Goal: Information Seeking & Learning: Learn about a topic

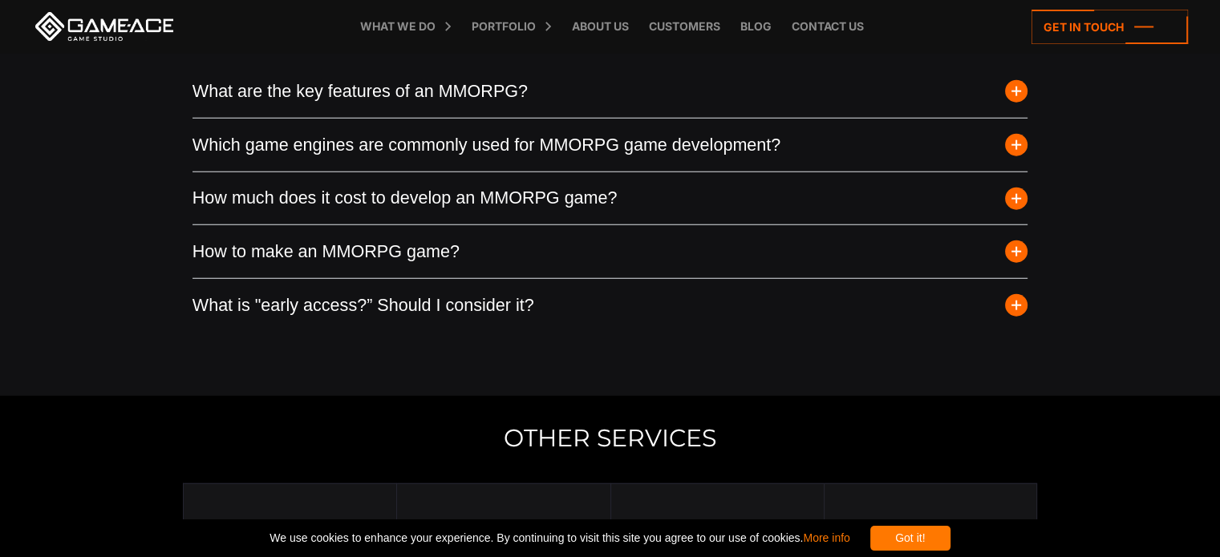
scroll to position [4251, 0]
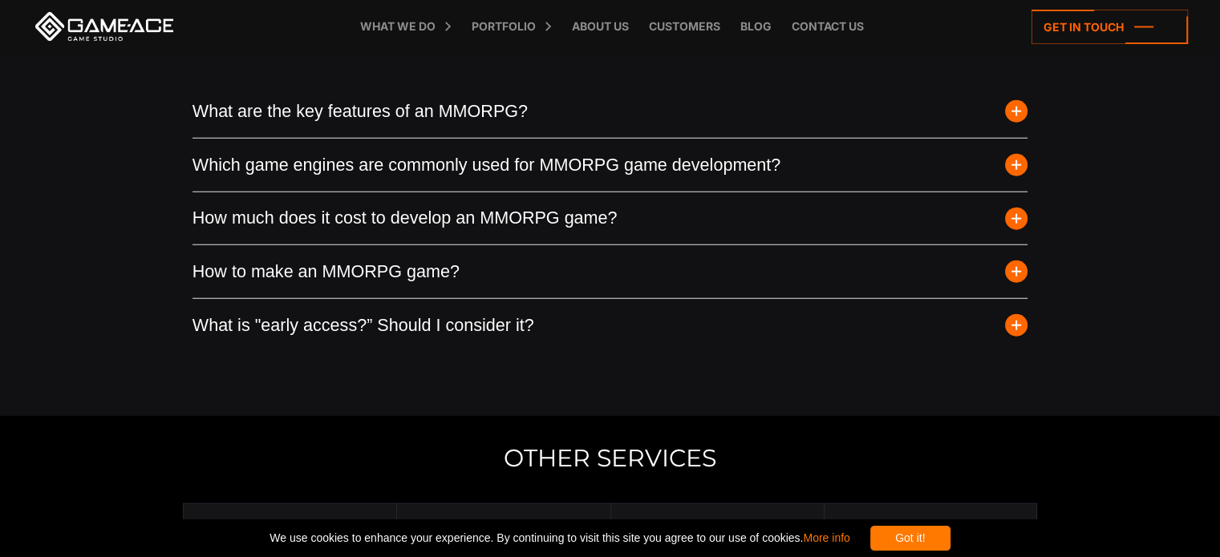
click at [516, 221] on button "How much does it cost to develop an MMORPG game?" at bounding box center [610, 218] width 836 height 53
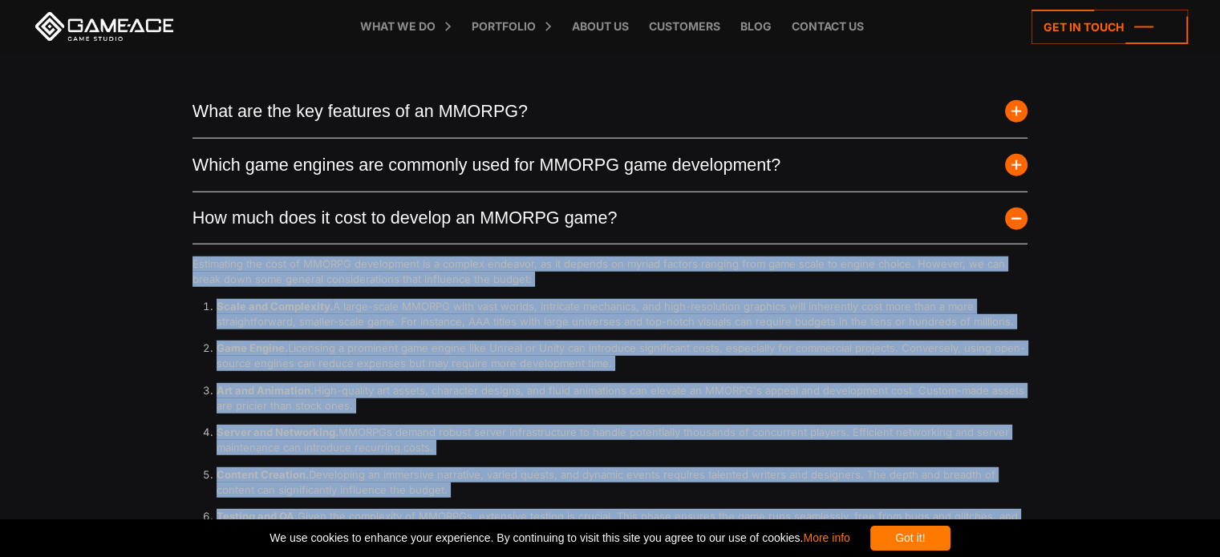
drag, startPoint x: 1017, startPoint y: 417, endPoint x: 169, endPoint y: 265, distance: 861.2
click at [169, 265] on div "FAQ What are the key features of an MMORPG? Massively Multiplayer Online Role-P…" at bounding box center [610, 559] width 1220 height 1247
copy div "Estimating the cost of MMORPG development is a complex endeavor, as it depends …"
click at [339, 326] on p "Scale and Complexity. A large-scale MMORPG with vast worlds, intricate mechanic…" at bounding box center [623, 314] width 812 height 30
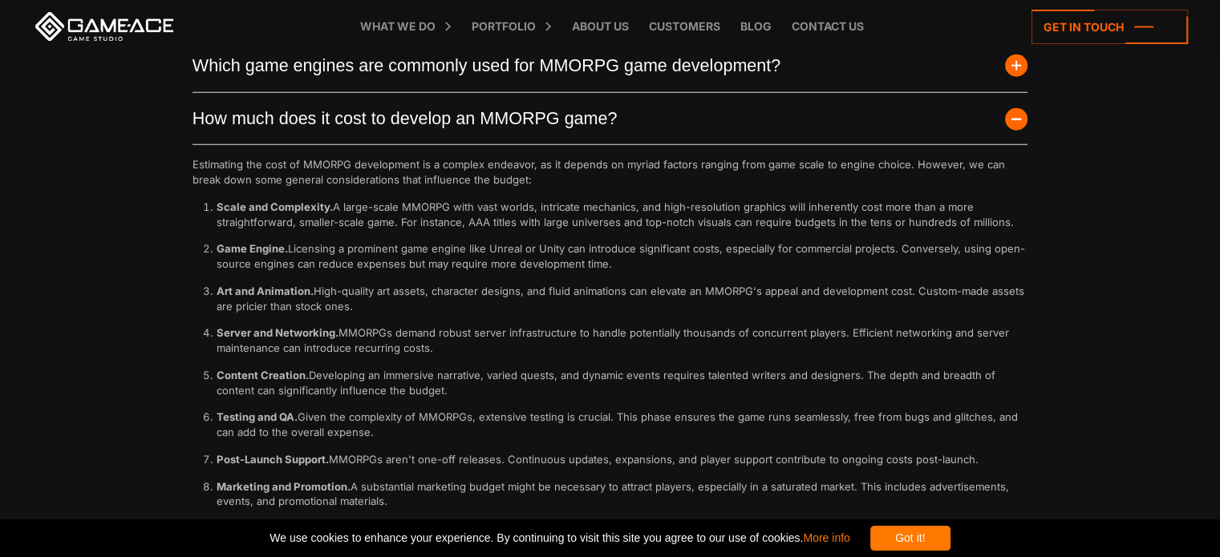
scroll to position [4411, 0]
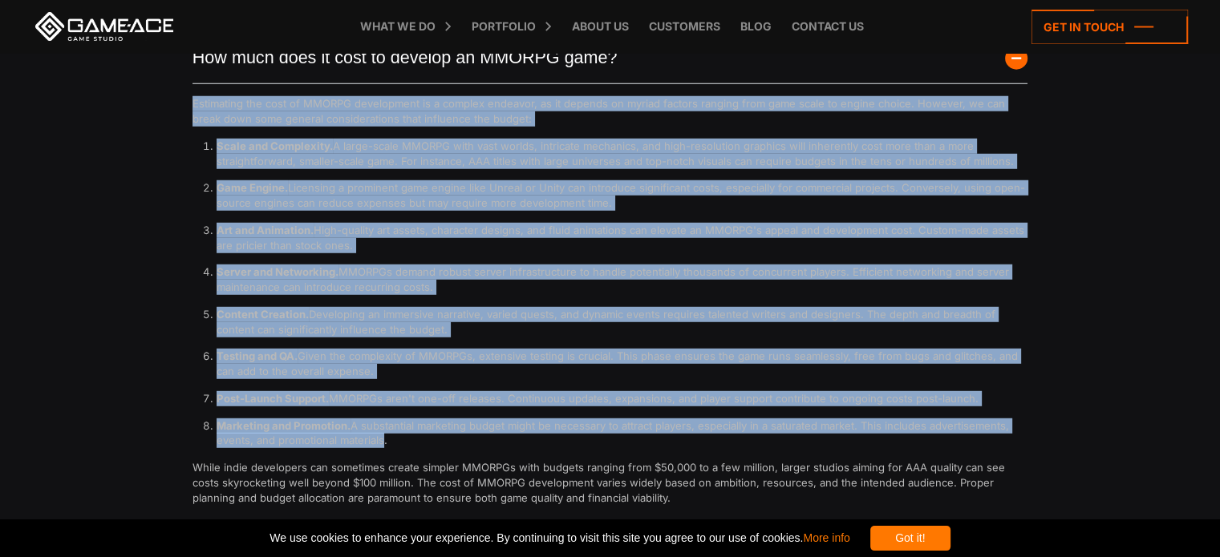
drag, startPoint x: 184, startPoint y: 111, endPoint x: 379, endPoint y: 442, distance: 383.9
click at [379, 442] on div "FAQ What are the key features of an MMORPG? Massively Multiplayer Online Role-P…" at bounding box center [610, 398] width 1220 height 1247
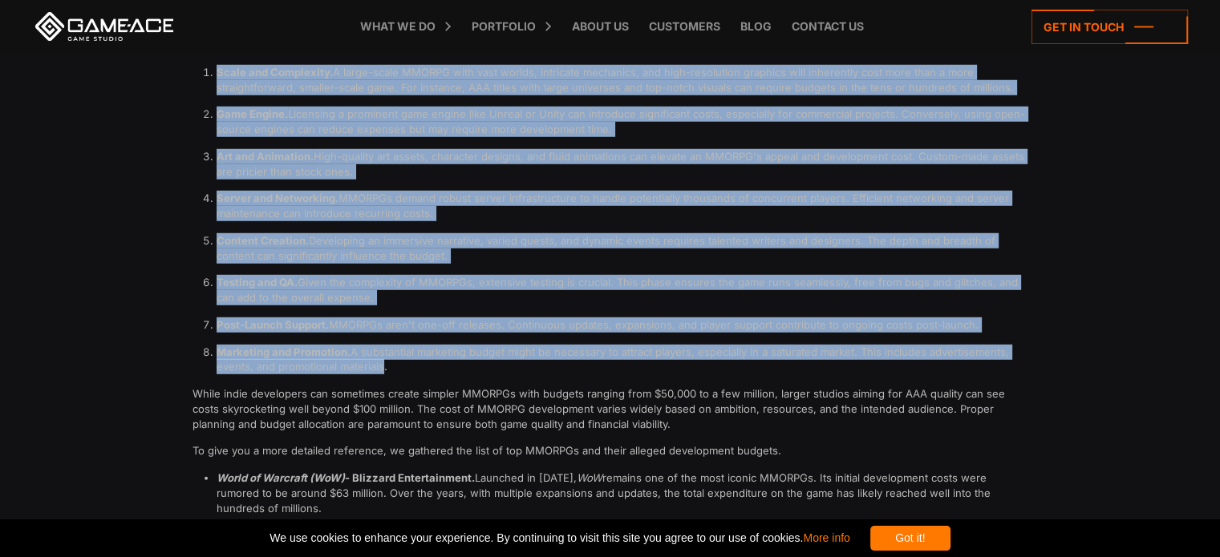
scroll to position [4491, 0]
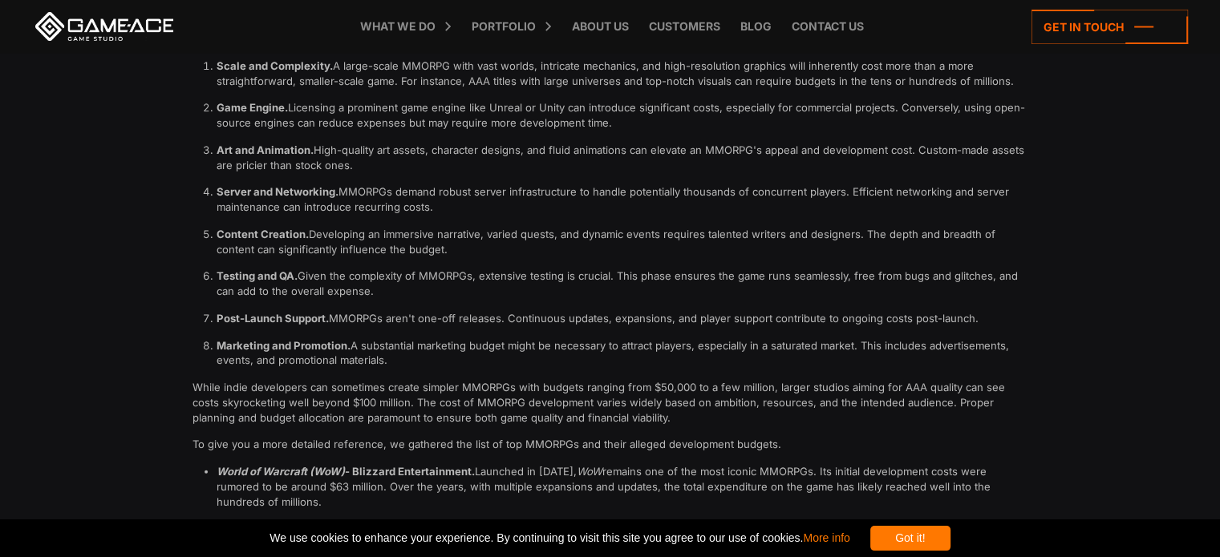
click at [385, 386] on p "While indie developers can sometimes create simpler MMORPGs with budgets rangin…" at bounding box center [610, 402] width 836 height 45
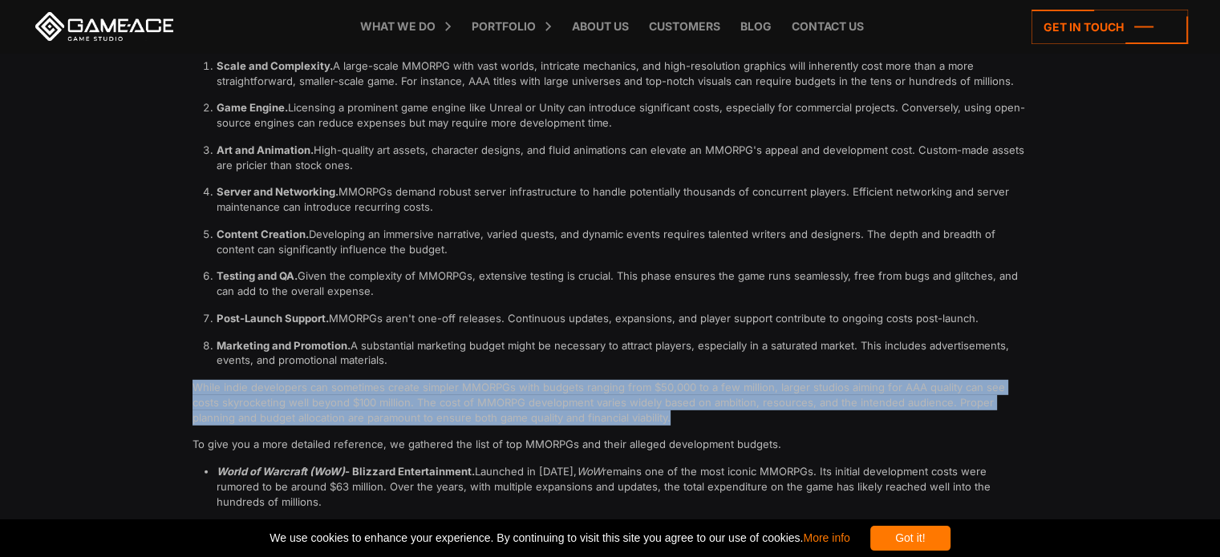
drag, startPoint x: 177, startPoint y: 387, endPoint x: 705, endPoint y: 416, distance: 528.5
click at [705, 416] on div "FAQ What are the key features of an MMORPG? Massively Multiplayer Online Role-P…" at bounding box center [610, 318] width 1220 height 1247
click at [700, 416] on p "While indie developers can sometimes create simpler MMORPGs with budgets rangin…" at bounding box center [610, 402] width 836 height 45
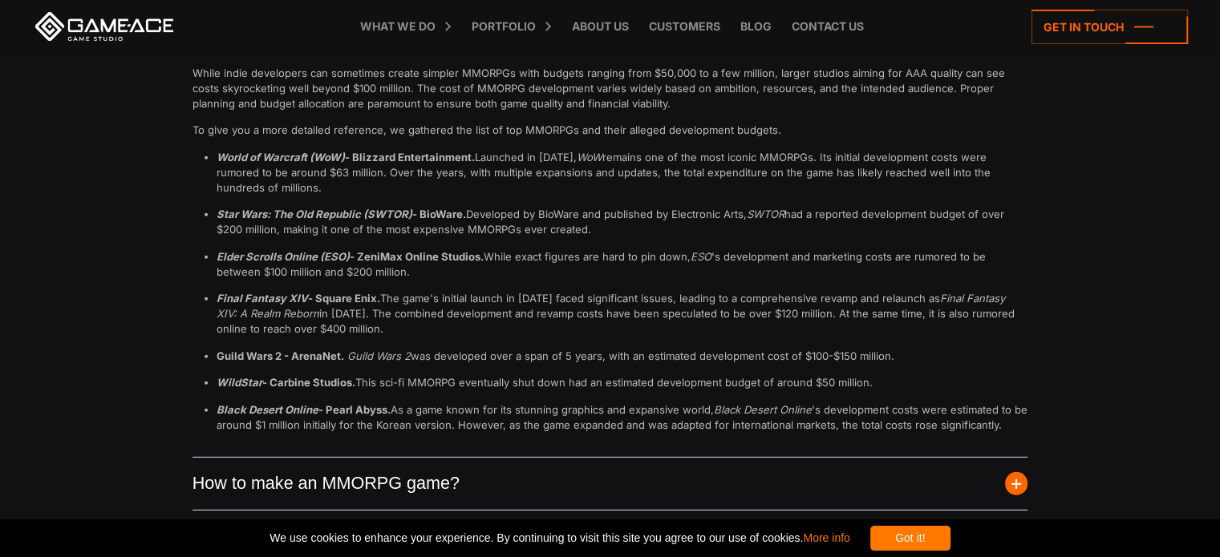
scroll to position [4812, 0]
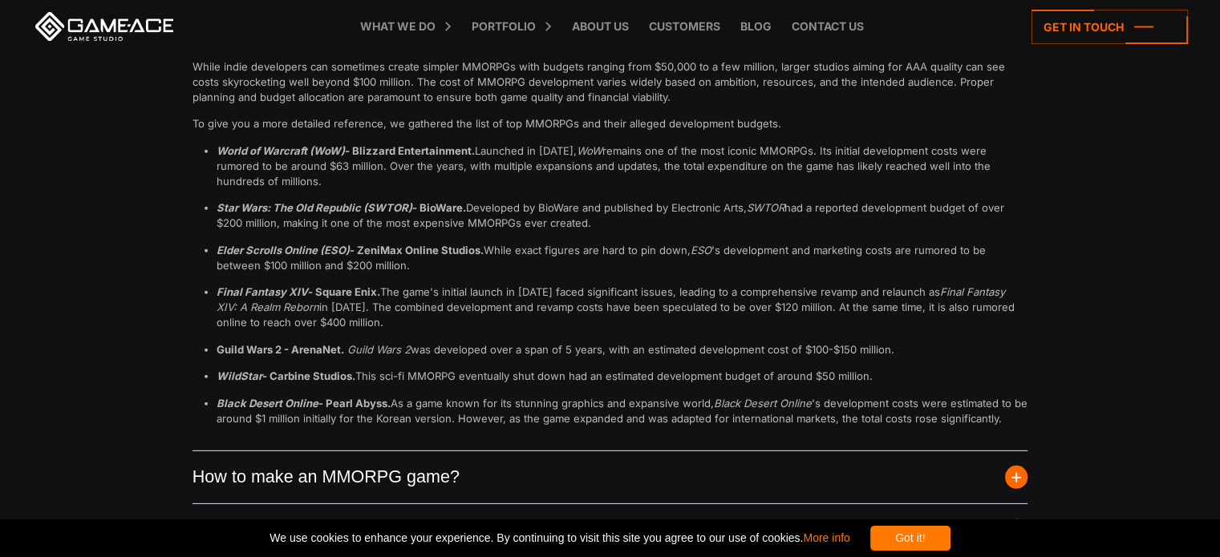
drag, startPoint x: 481, startPoint y: 155, endPoint x: 490, endPoint y: 176, distance: 22.6
click at [490, 176] on p "World of Warcraft (WoW) - Blizzard Entertainment. Launched in [DATE], WoW remai…" at bounding box center [623, 166] width 812 height 45
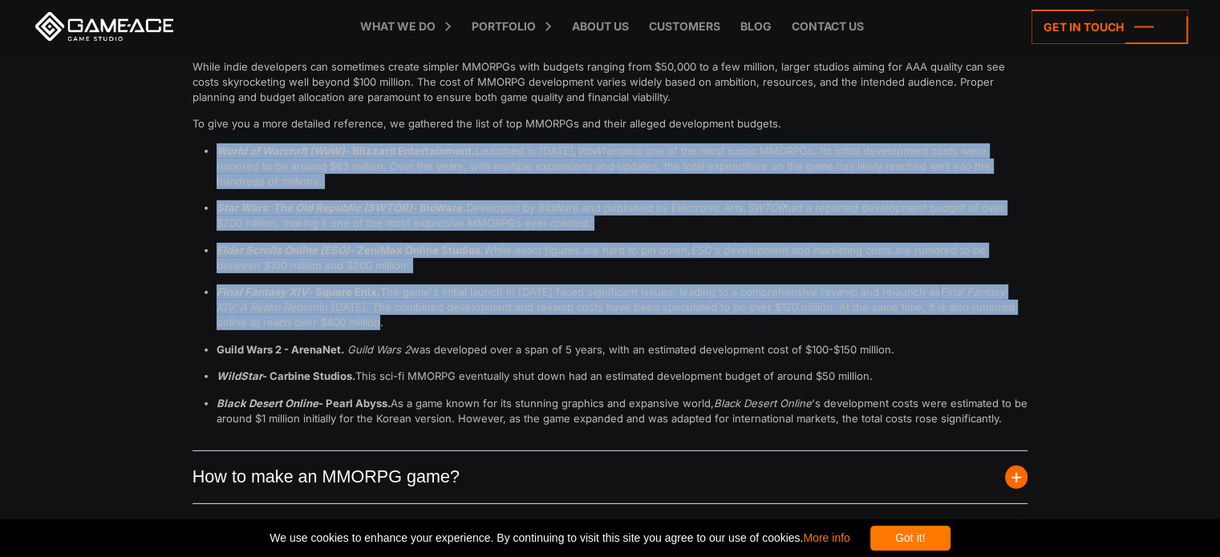
drag, startPoint x: 219, startPoint y: 148, endPoint x: 606, endPoint y: 324, distance: 425.7
click at [606, 324] on ul "World of Warcraft (WoW) - Blizzard Entertainment. Launched in [DATE], WoW remai…" at bounding box center [610, 285] width 836 height 283
copy ul "World of Warcraft (WoW) - Blizzard Entertainment. Launched in [DATE], WoW remai…"
click at [548, 307] on p "Final Fantasy XIV - Square Enix. The game's initial launch in [DATE] faced sign…" at bounding box center [623, 307] width 812 height 45
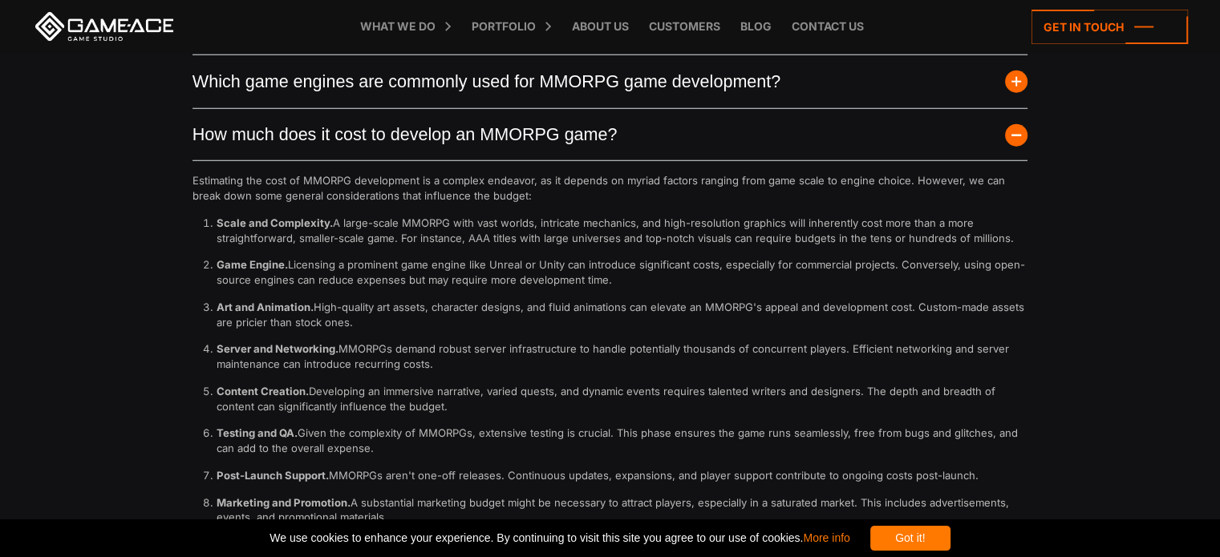
scroll to position [4331, 0]
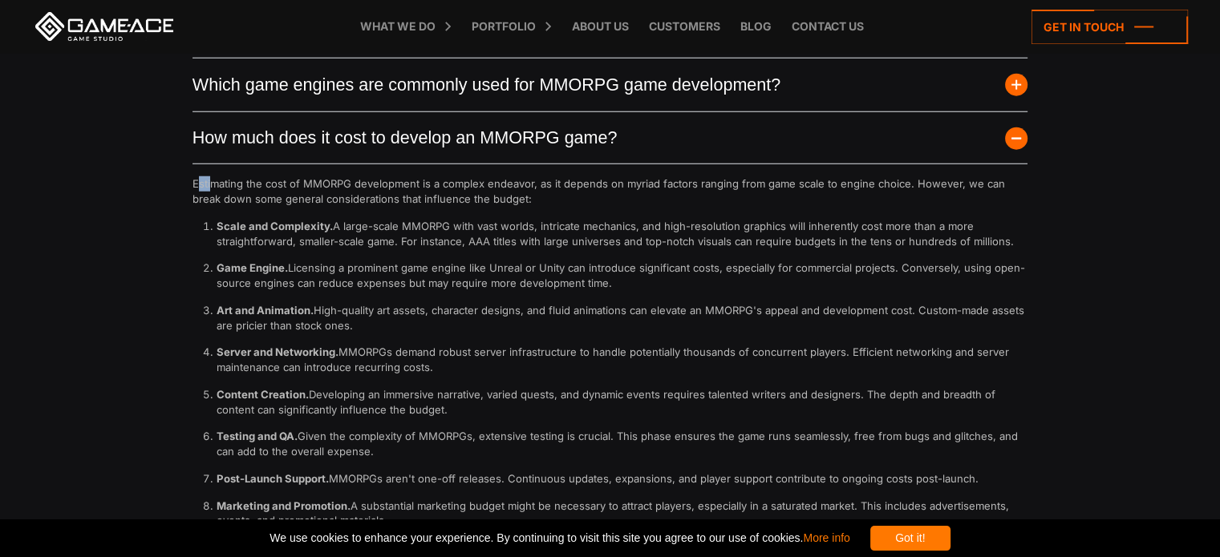
drag, startPoint x: 201, startPoint y: 184, endPoint x: 212, endPoint y: 180, distance: 11.9
click at [212, 180] on p "Estimating the cost of MMORPG development is a complex endeavor, as it depends …" at bounding box center [610, 191] width 836 height 30
click at [199, 184] on p "Estimating the cost of MMORPG development is a complex endeavor, as it depends …" at bounding box center [610, 191] width 836 height 30
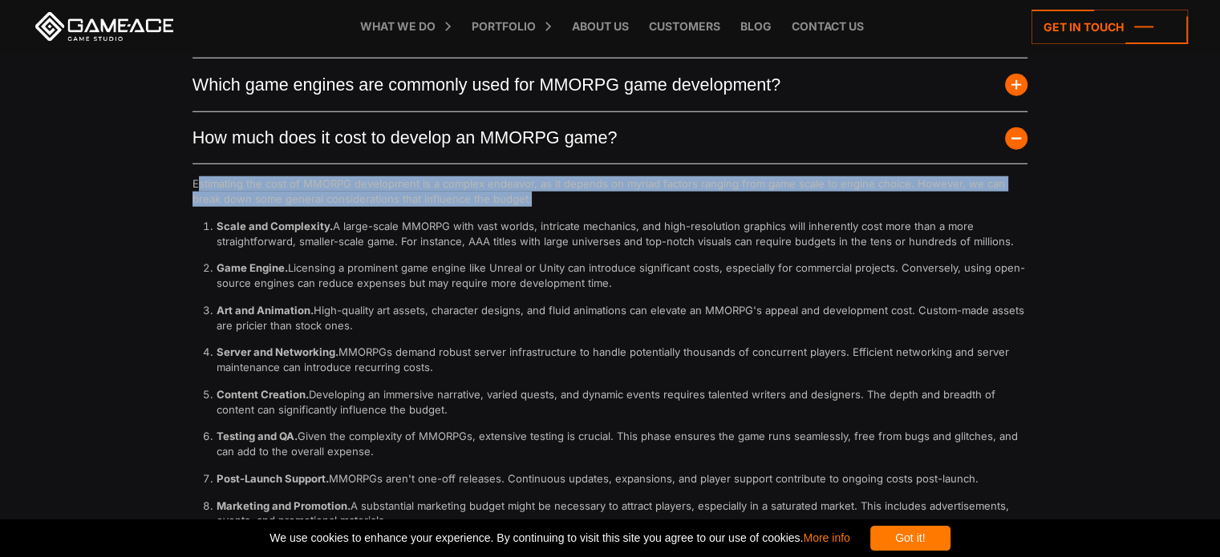
drag, startPoint x: 196, startPoint y: 184, endPoint x: 551, endPoint y: 196, distance: 354.7
click at [557, 194] on p "Estimating the cost of MMORPG development is a complex endeavor, as it depends …" at bounding box center [610, 191] width 836 height 30
click at [550, 196] on p "Estimating the cost of MMORPG development is a complex endeavor, as it depends …" at bounding box center [610, 191] width 836 height 30
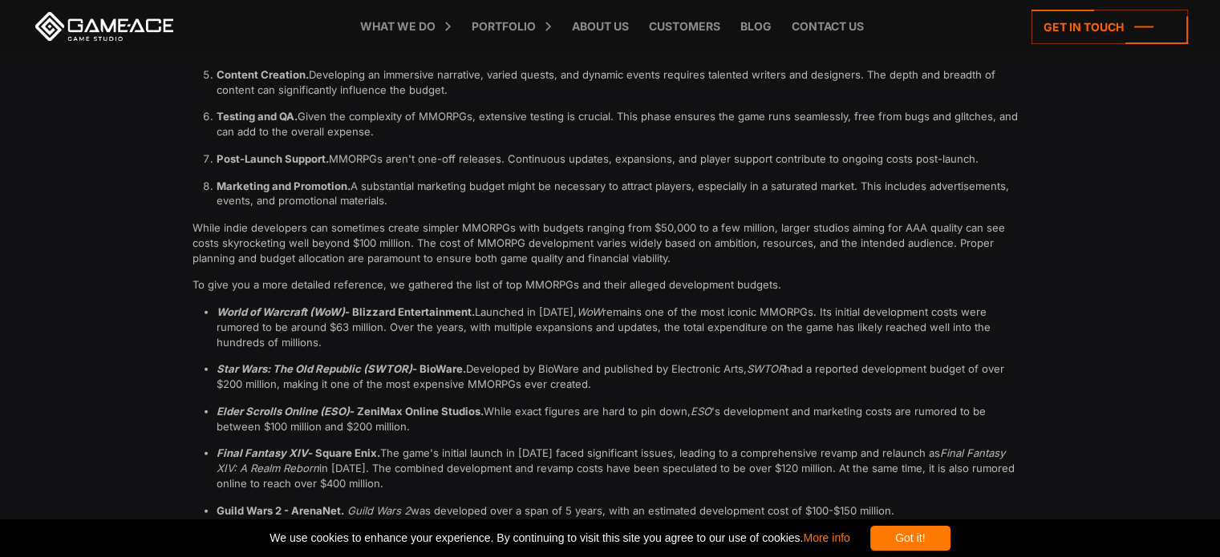
scroll to position [4652, 0]
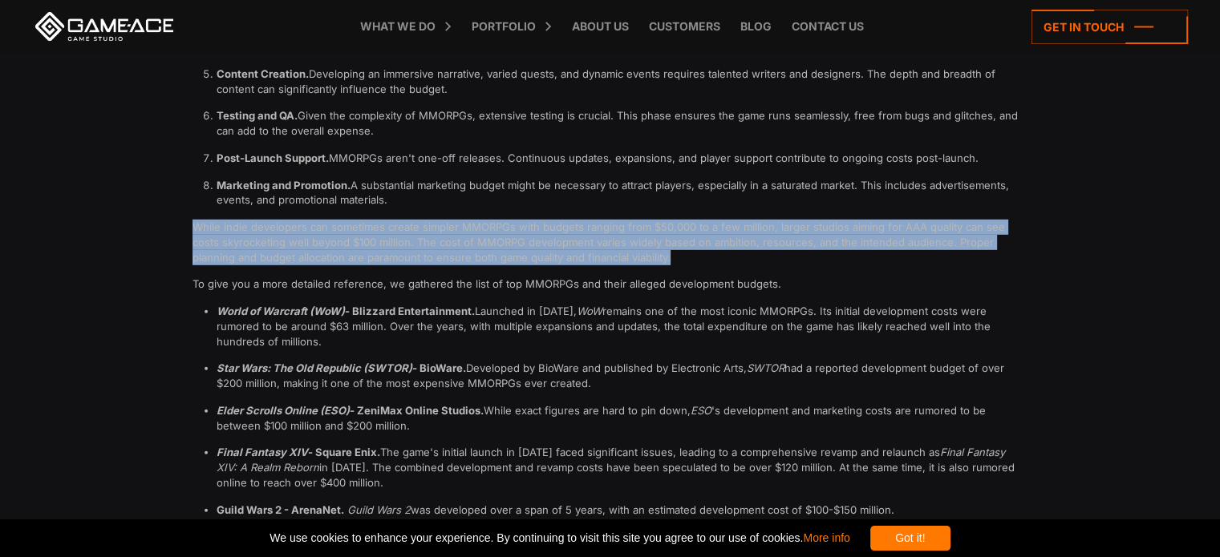
drag, startPoint x: 186, startPoint y: 232, endPoint x: 674, endPoint y: 257, distance: 488.3
click at [674, 257] on div "FAQ What are the key features of an MMORPG? Massively Multiplayer Online Role-P…" at bounding box center [610, 126] width 853 height 1183
copy p "While indie developers can sometimes create simpler MMORPGs with budgets rangin…"
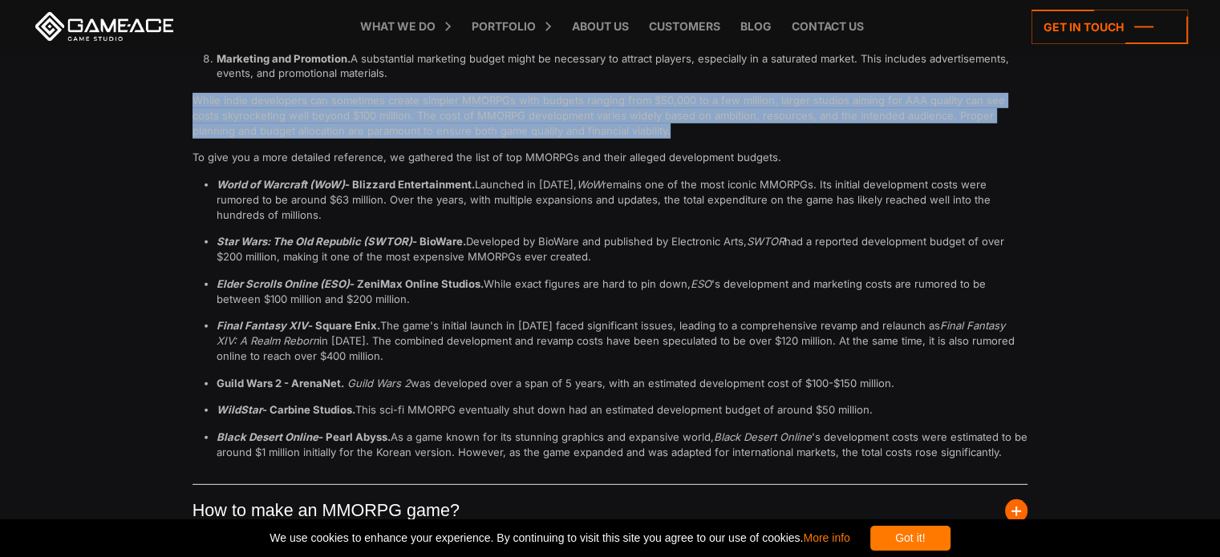
scroll to position [4812, 0]
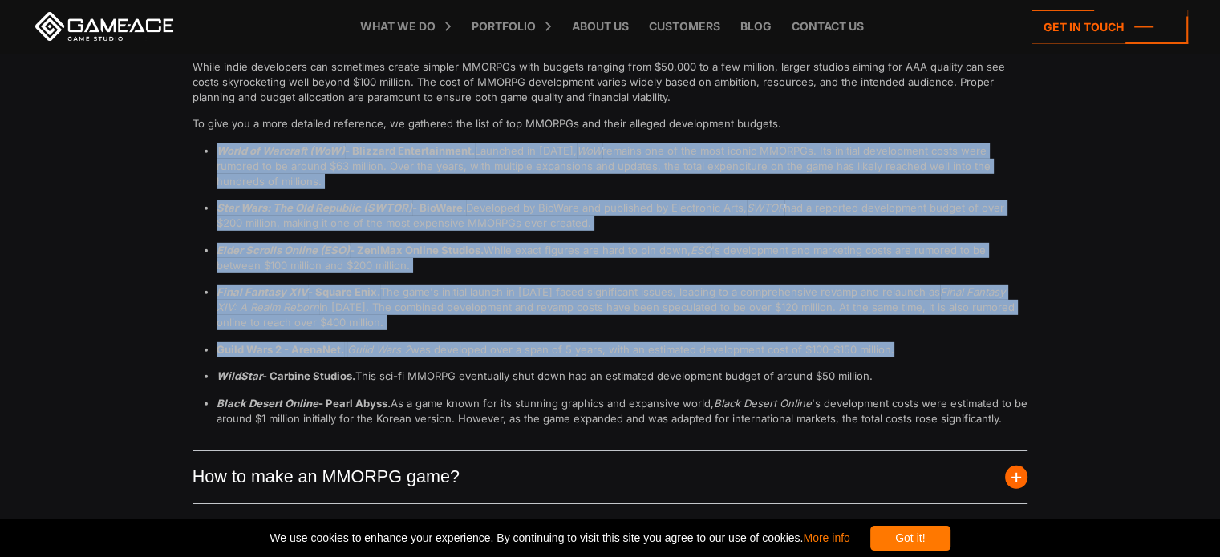
drag, startPoint x: 215, startPoint y: 148, endPoint x: 898, endPoint y: 358, distance: 715.1
click at [898, 358] on ul "World of Warcraft (WoW) - Blizzard Entertainment. Launched in [DATE], WoW remai…" at bounding box center [610, 285] width 836 height 283
copy ul "World of Warcraft (WoW) - Blizzard Entertainment. Launched in [DATE], WoW remai…"
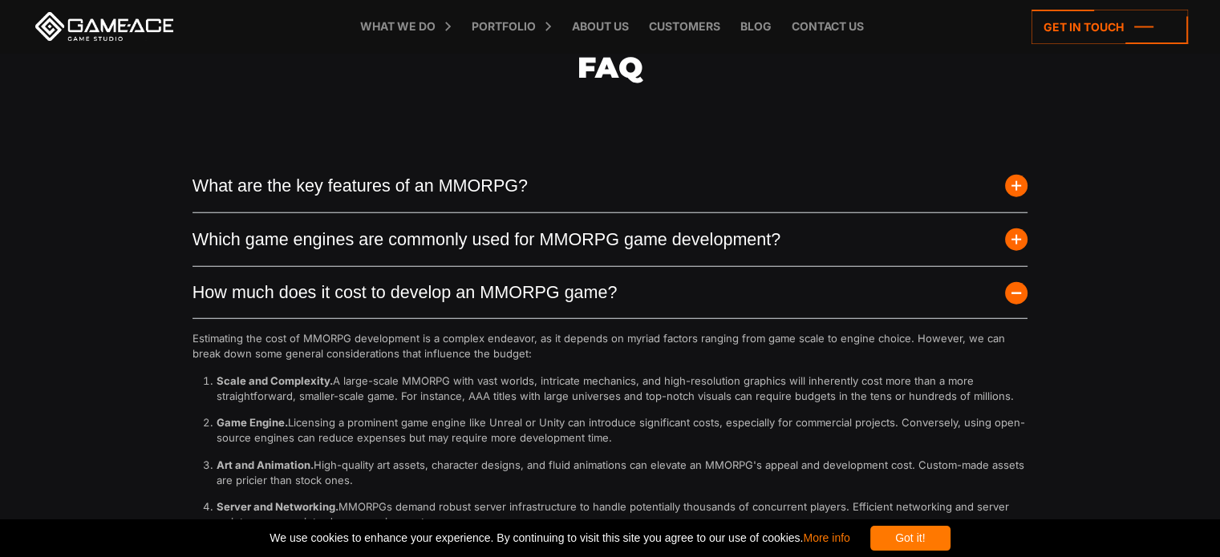
scroll to position [4170, 0]
